Goal: Task Accomplishment & Management: Complete application form

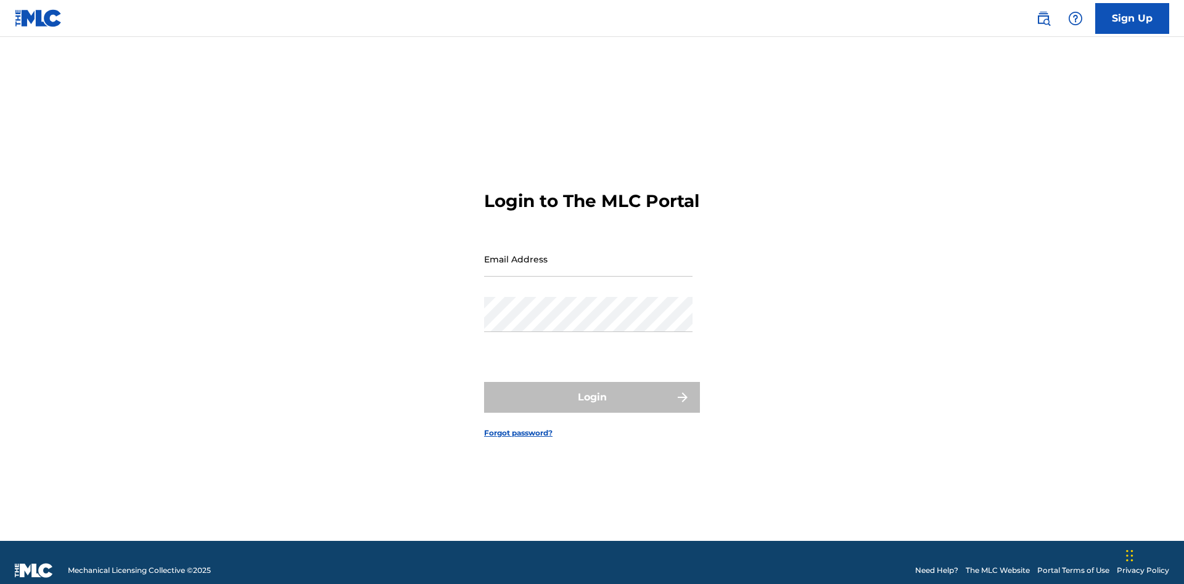
scroll to position [16, 0]
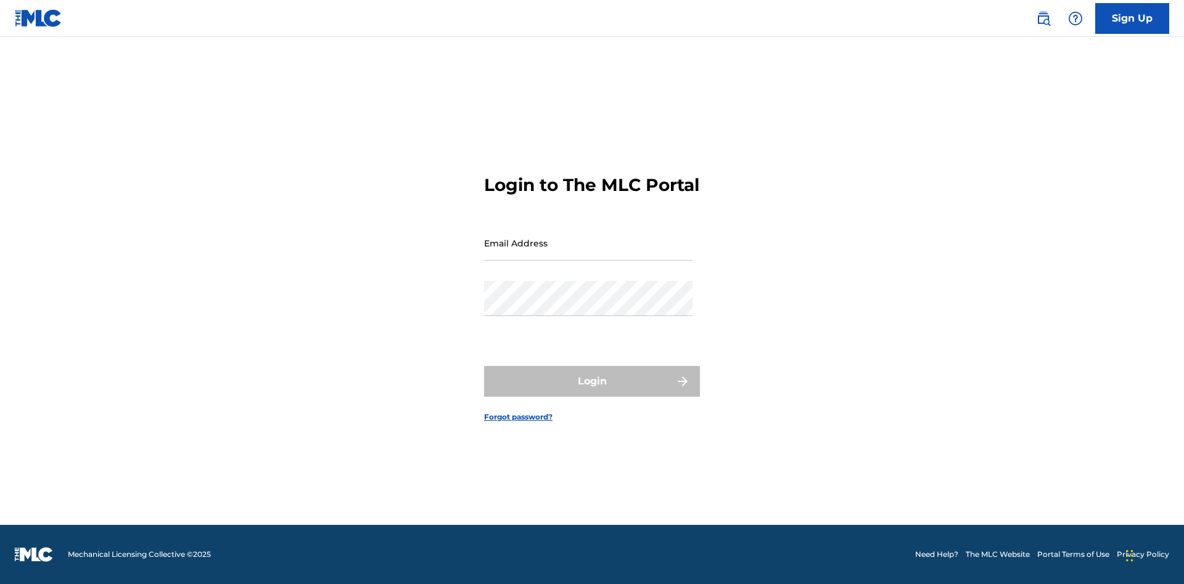
click at [588, 253] on input "Email Address" at bounding box center [588, 243] width 208 height 35
type input "[EMAIL_ADDRESS][DOMAIN_NAME]"
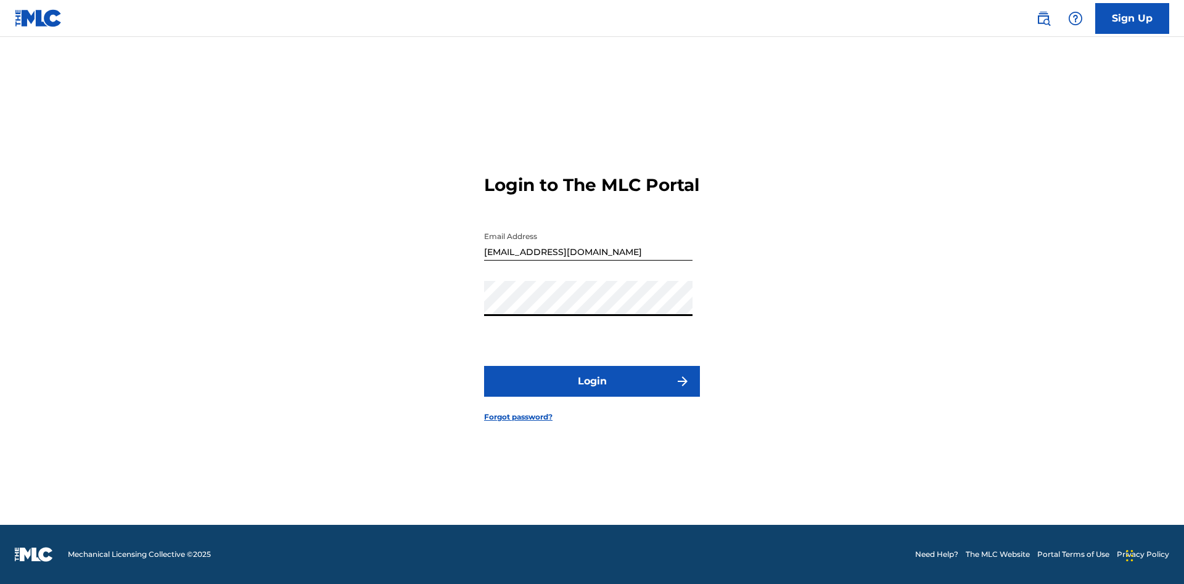
click at [592, 392] on button "Login" at bounding box center [592, 381] width 216 height 31
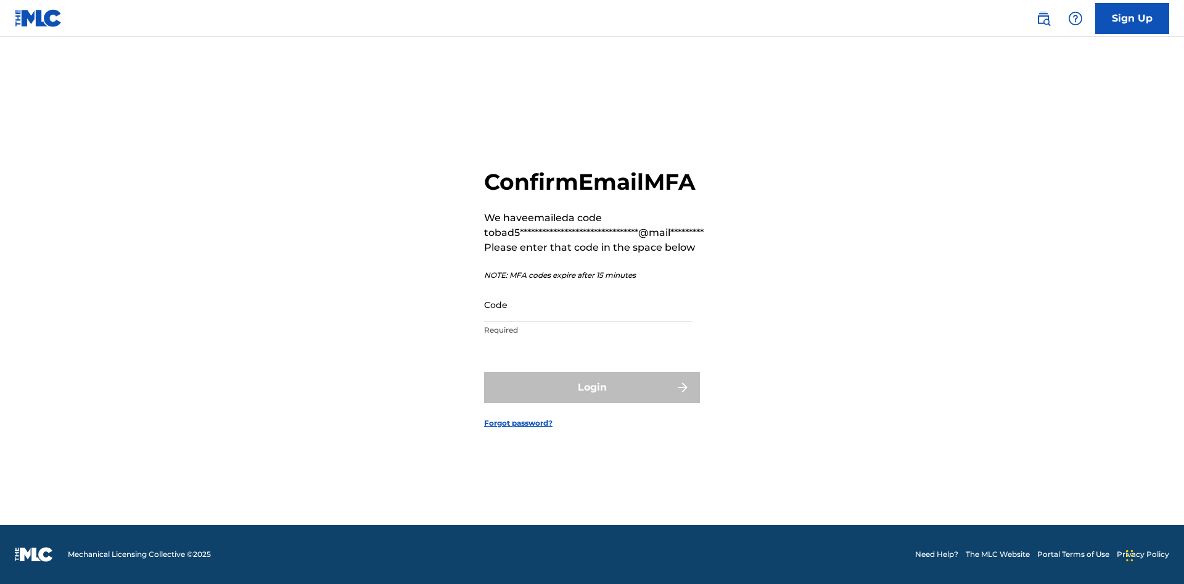
click at [588, 305] on input "Code" at bounding box center [588, 304] width 208 height 35
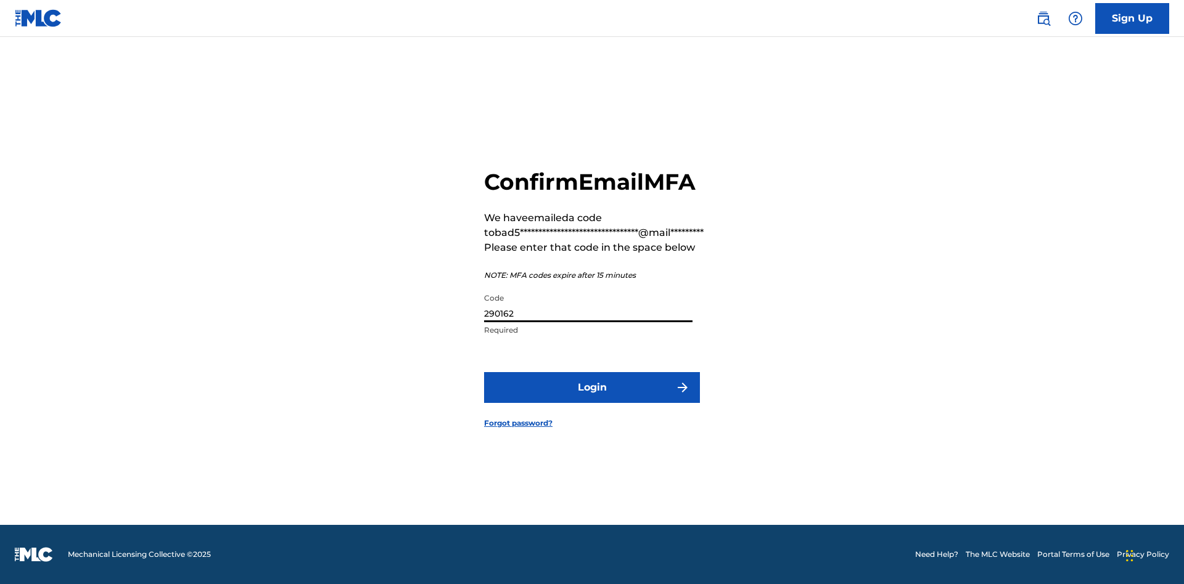
type input "290162"
click at [592, 387] on button "Login" at bounding box center [592, 387] width 216 height 31
